Goal: Information Seeking & Learning: Learn about a topic

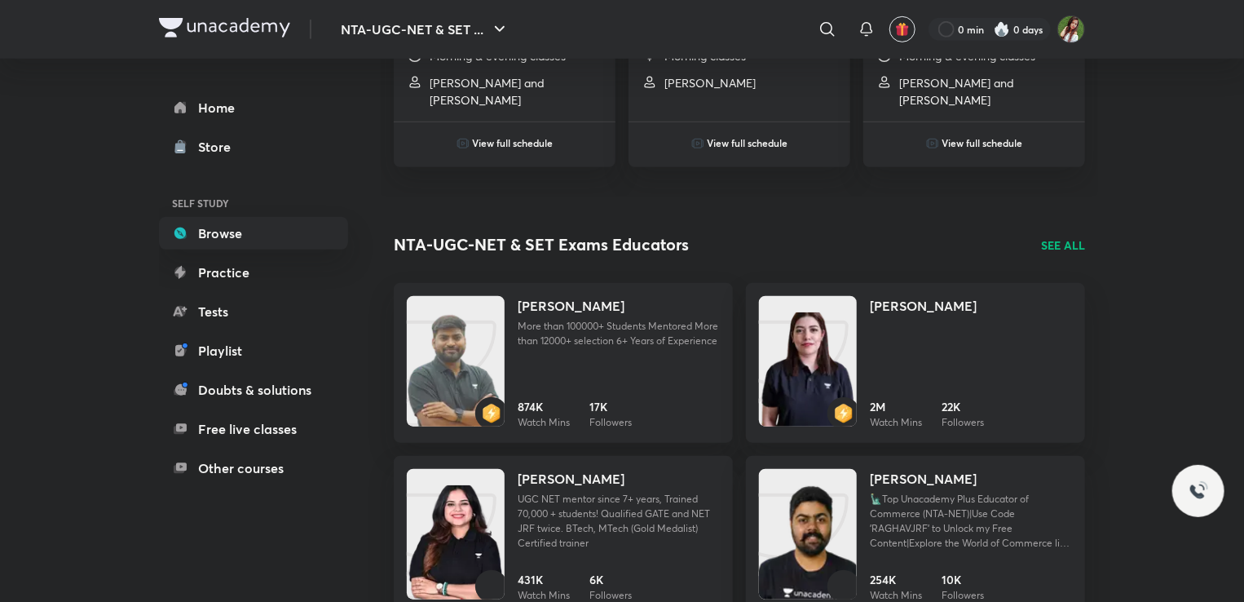
scroll to position [522, 0]
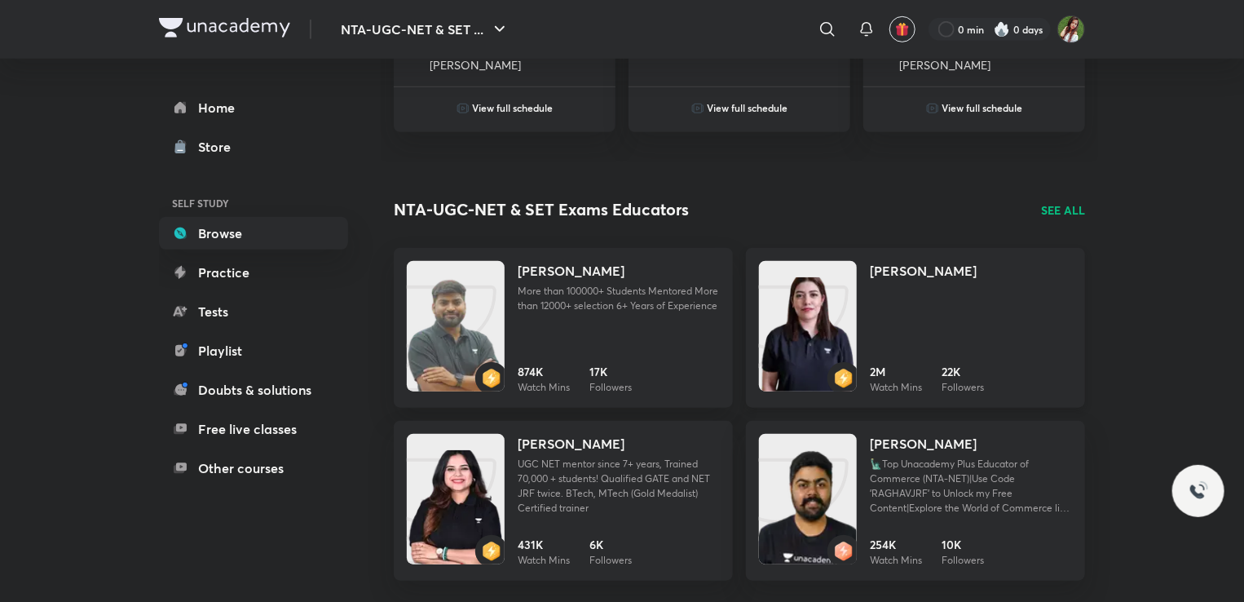
click at [850, 304] on img at bounding box center [808, 342] width 98 height 130
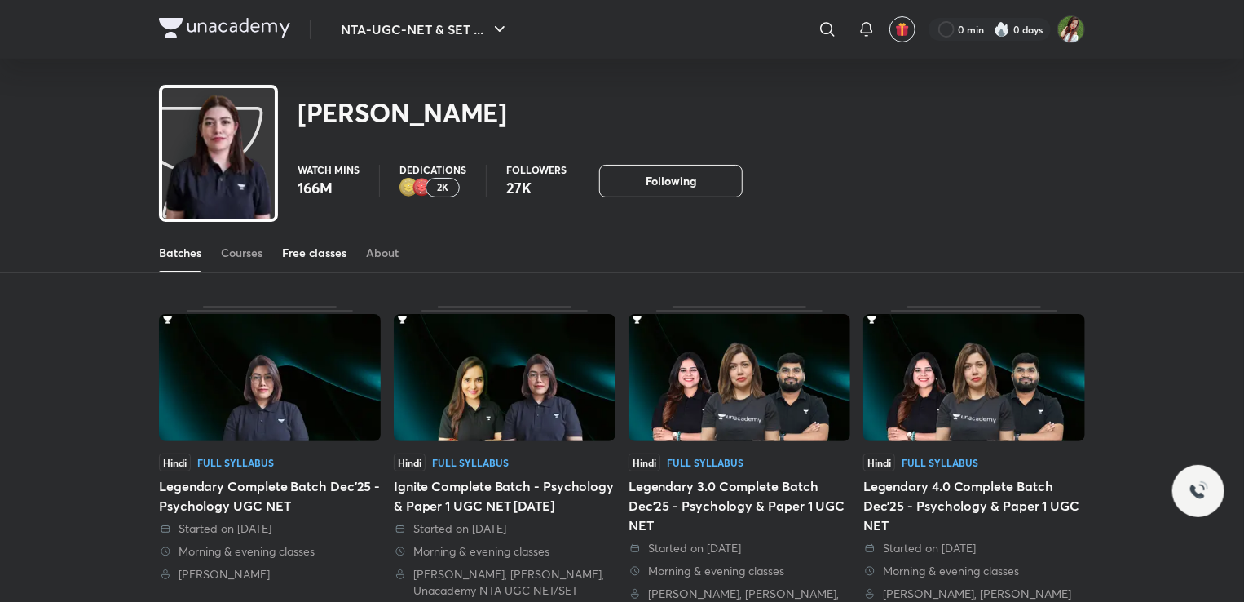
click at [313, 249] on div "Free classes" at bounding box center [314, 253] width 64 height 16
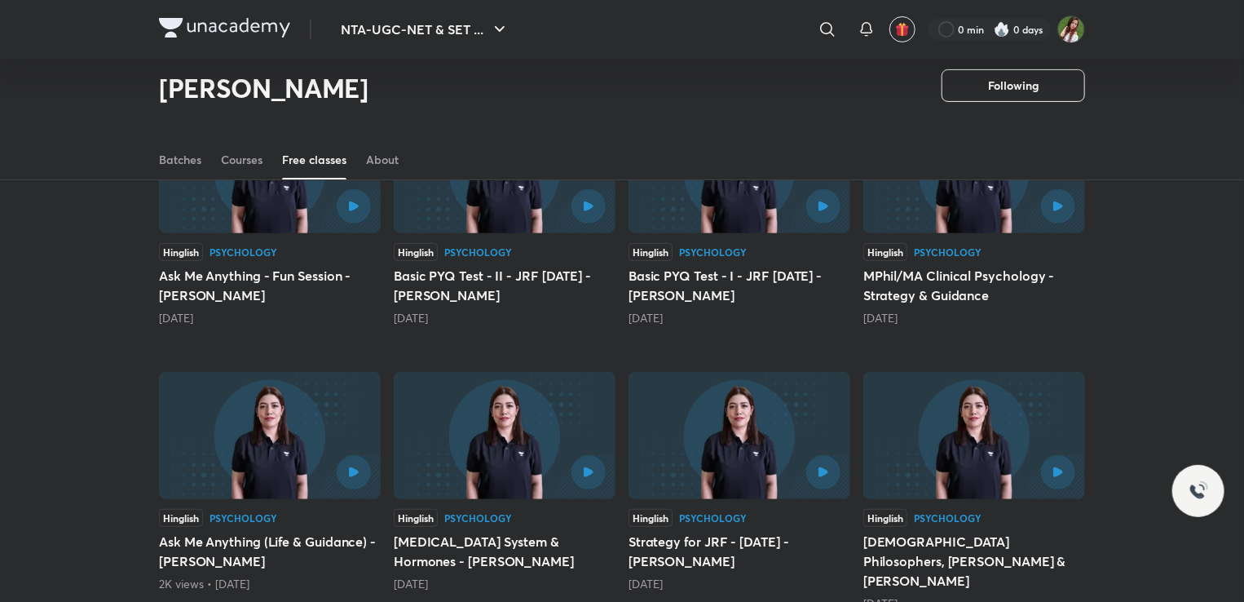
scroll to position [155, 0]
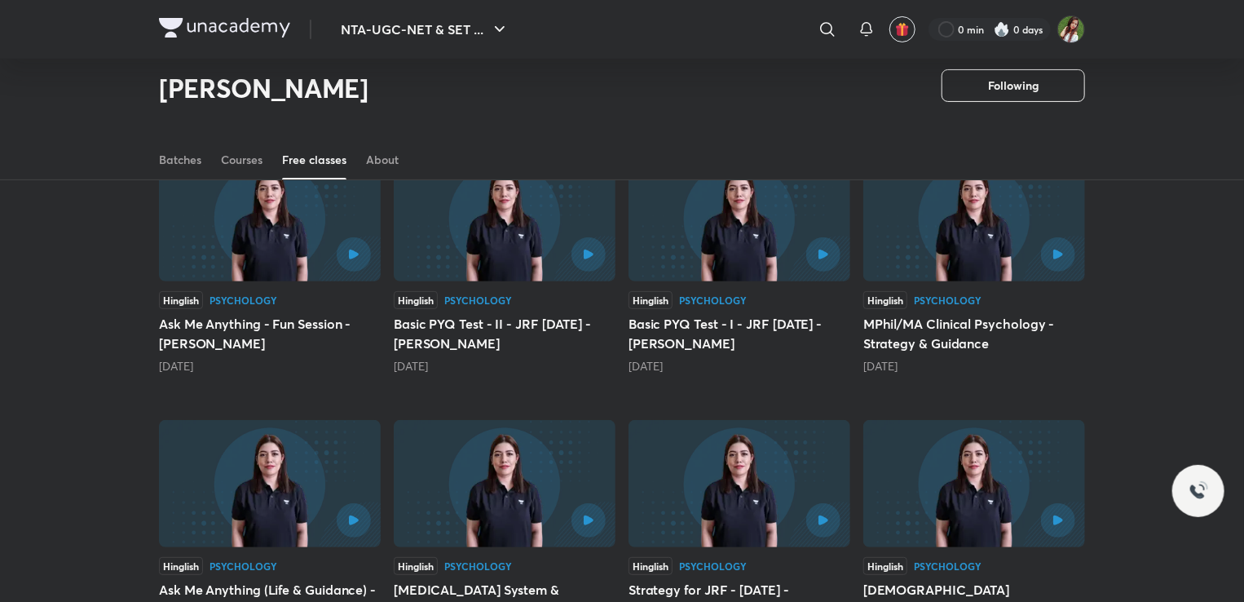
click at [4, 486] on div "Latest Popular Hinglish Psychology Ask Me Anything - Fun Session - [PERSON_NAME…" at bounding box center [622, 557] width 1244 height 977
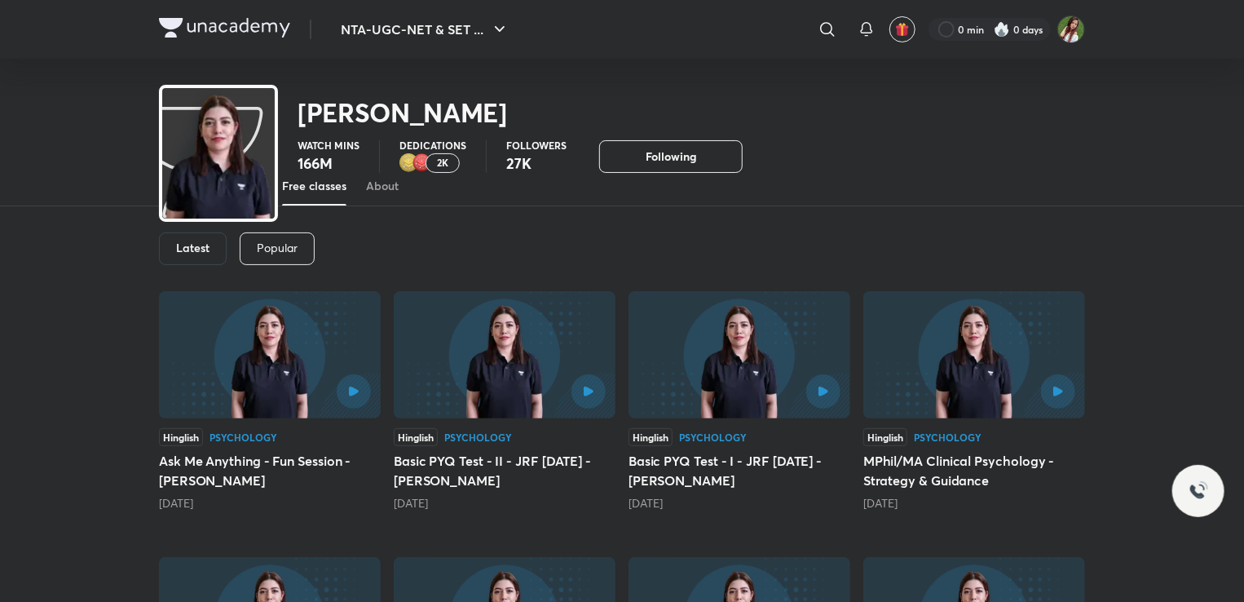
scroll to position [0, 0]
